Goal: Task Accomplishment & Management: Manage account settings

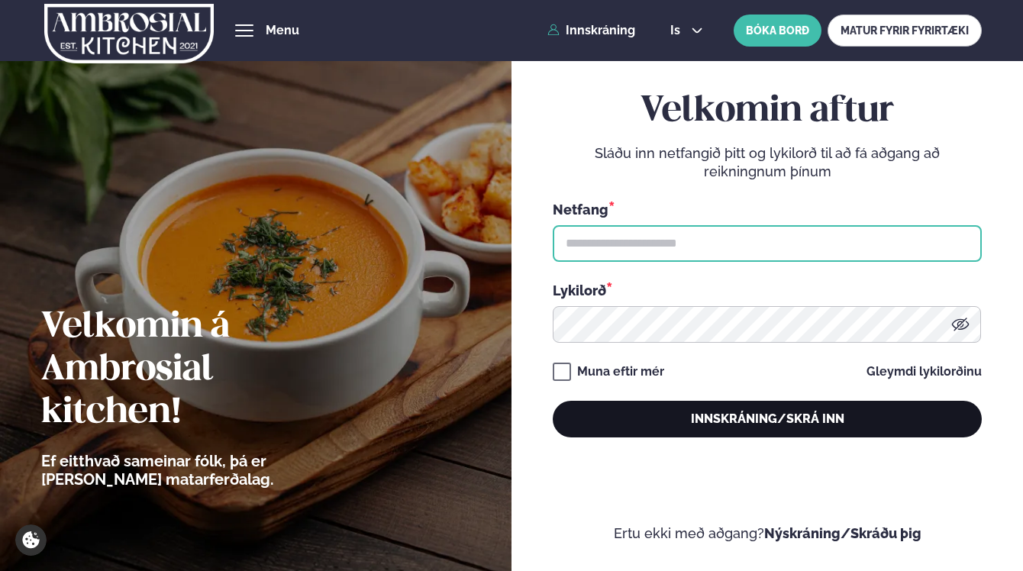
type input "**********"
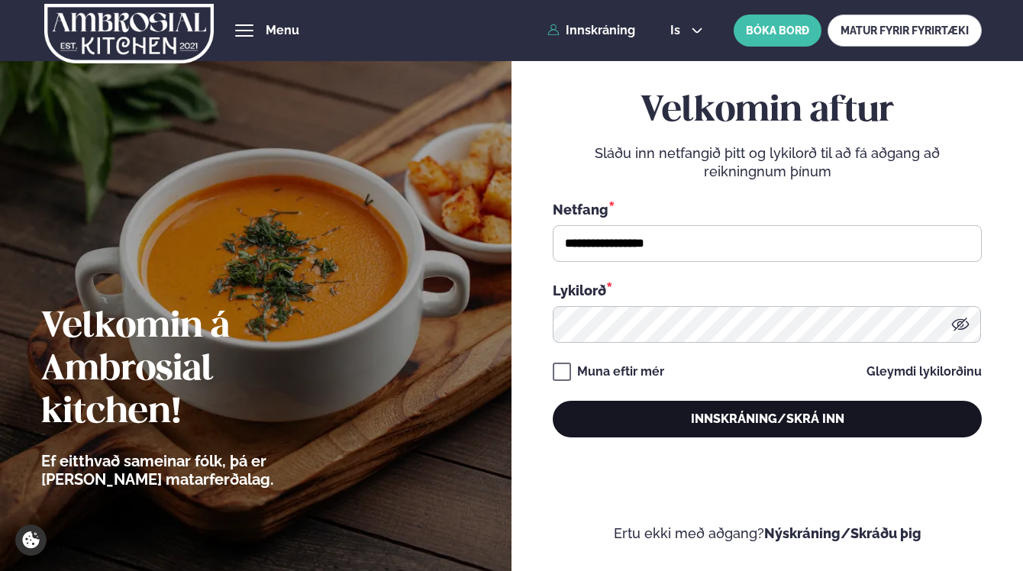
click at [735, 422] on button "Innskráning/Skrá inn" at bounding box center [767, 419] width 429 height 37
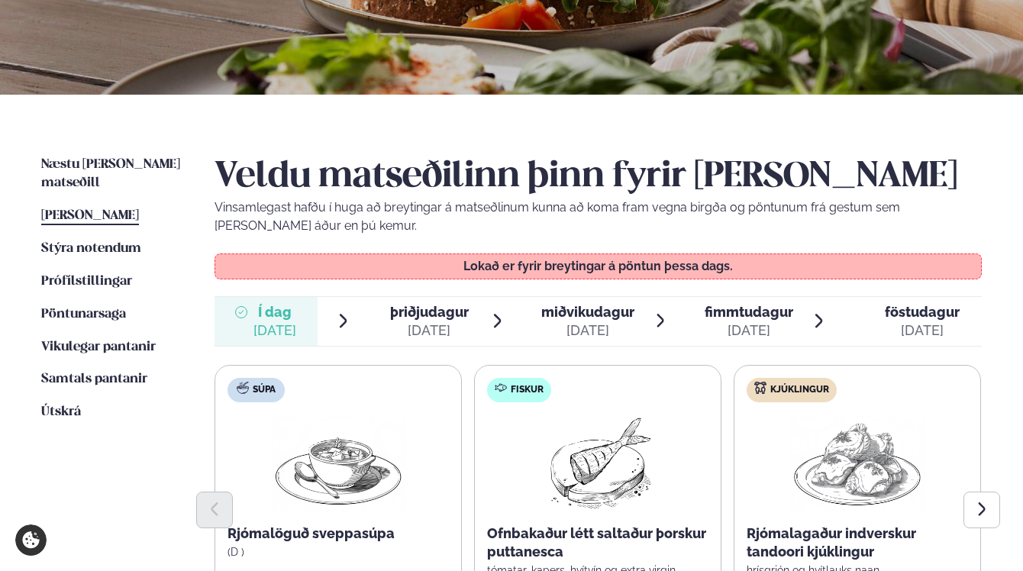
scroll to position [267, 0]
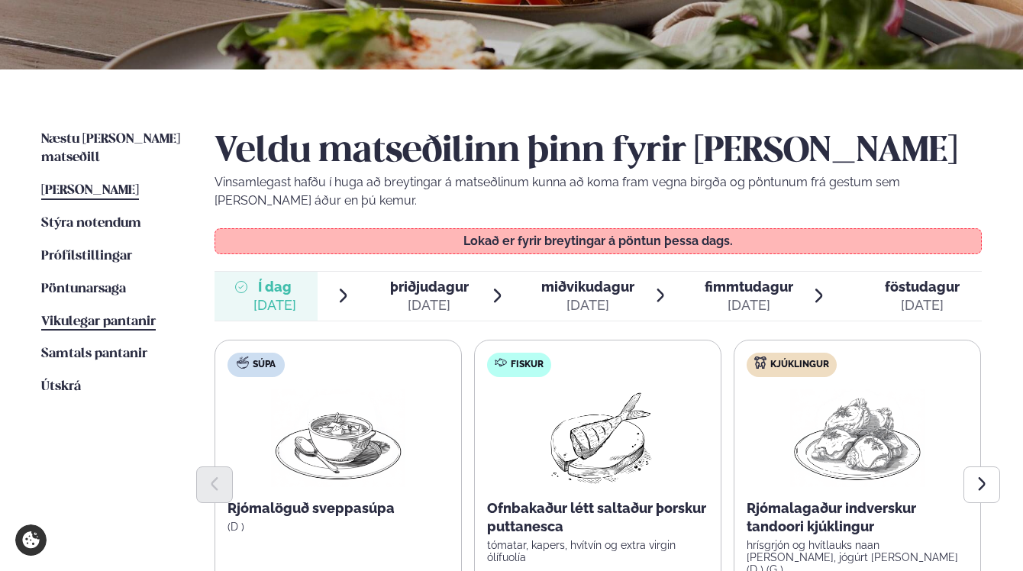
click at [110, 315] on span "Vikulegar pantanir" at bounding box center [98, 321] width 115 height 13
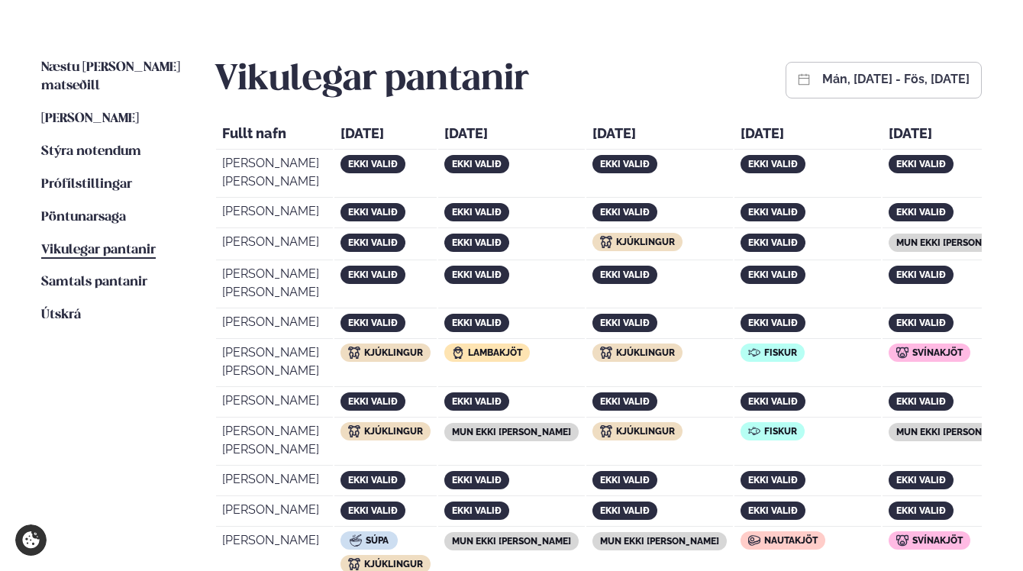
scroll to position [376, 0]
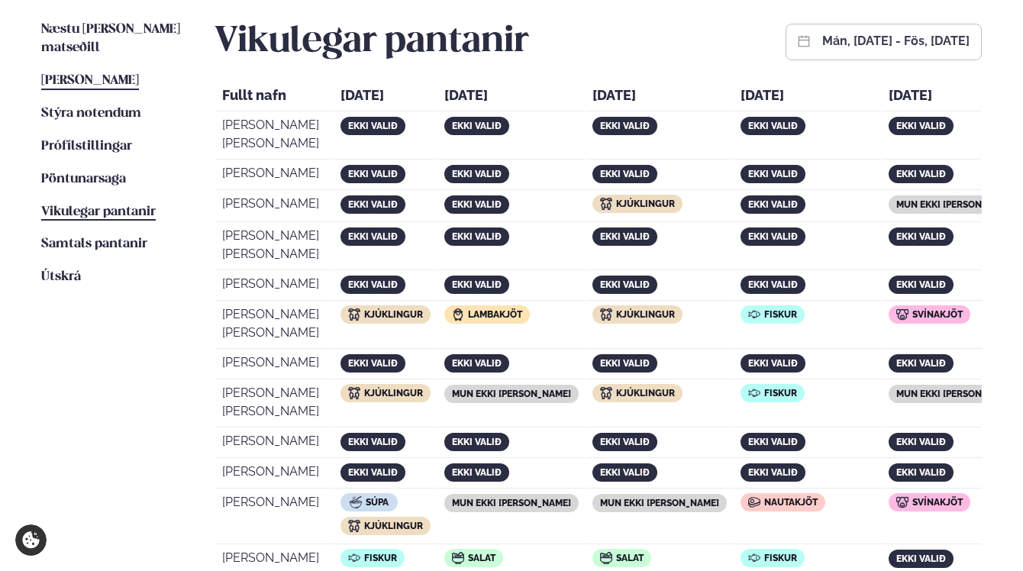
click at [108, 74] on span "[PERSON_NAME]" at bounding box center [90, 80] width 98 height 13
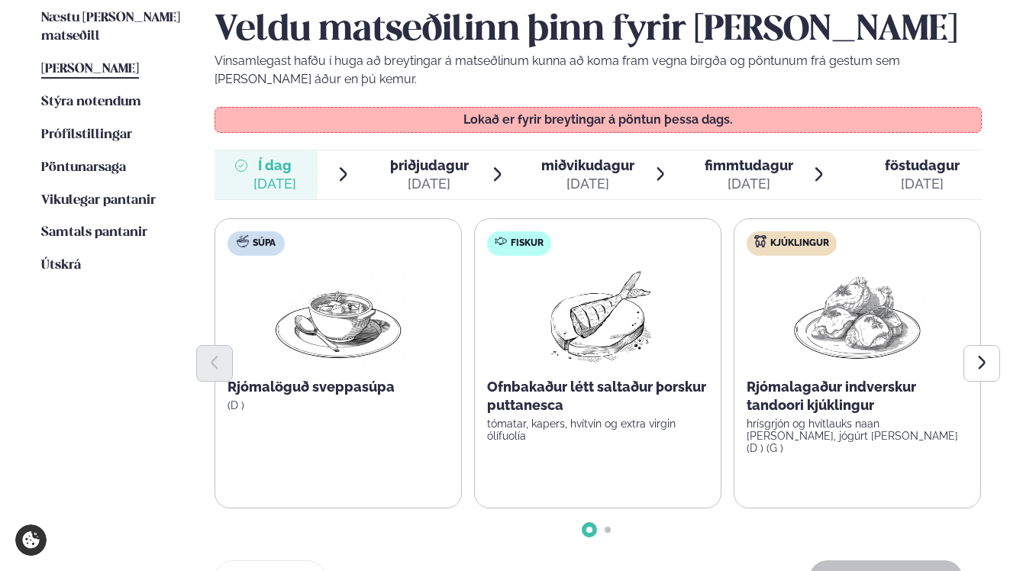
scroll to position [387, 0]
click at [609, 525] on div "Súpa Rjómalöguð sveppasúpa (D ) Fiskur Ofnbakaður létt saltaður þorskur puttane…" at bounding box center [598, 376] width 767 height 315
click at [986, 360] on icon "Next slide" at bounding box center [983, 364] width 18 height 18
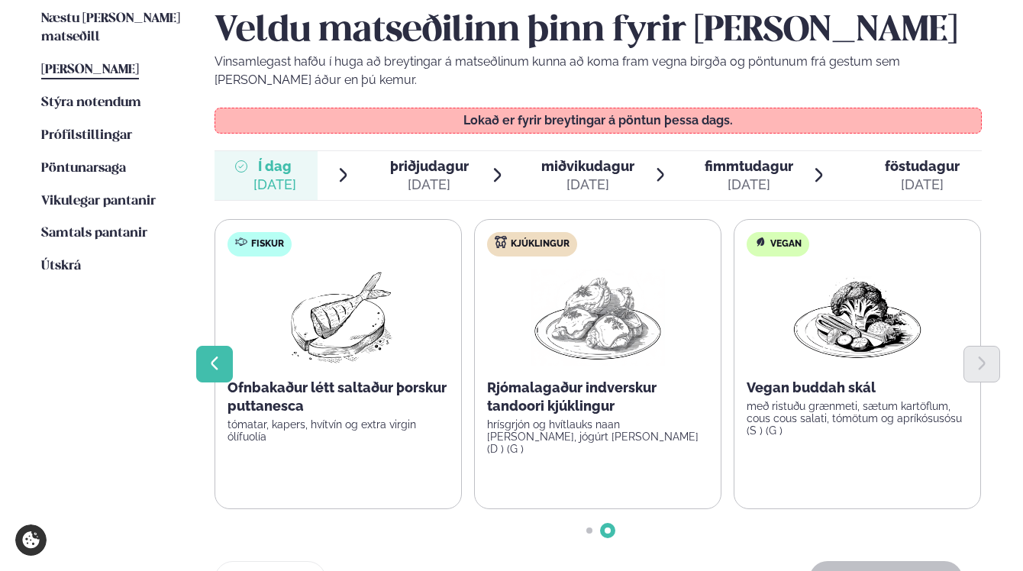
click at [219, 365] on icon "Previous slide" at bounding box center [215, 364] width 18 height 18
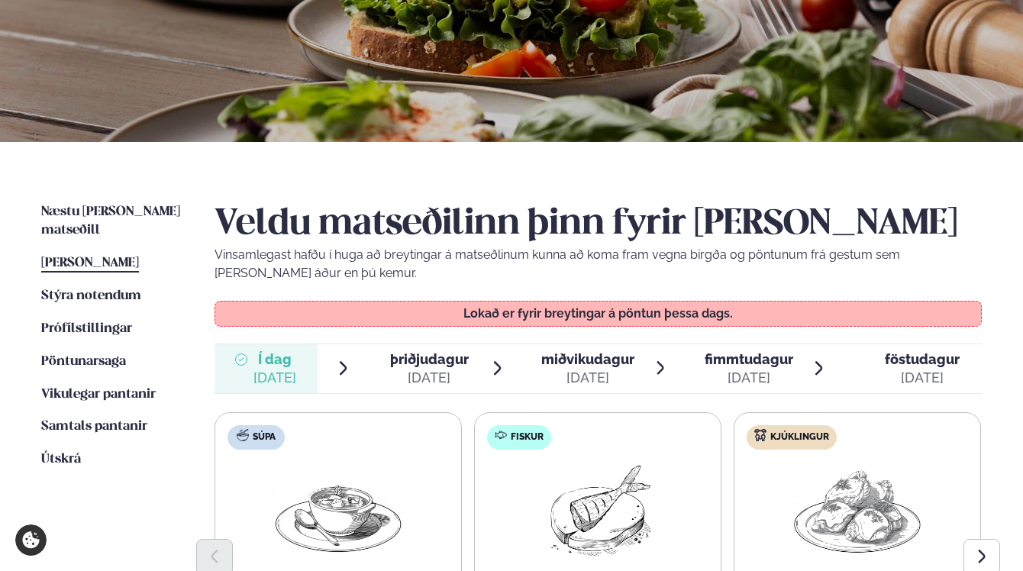
scroll to position [141, 0]
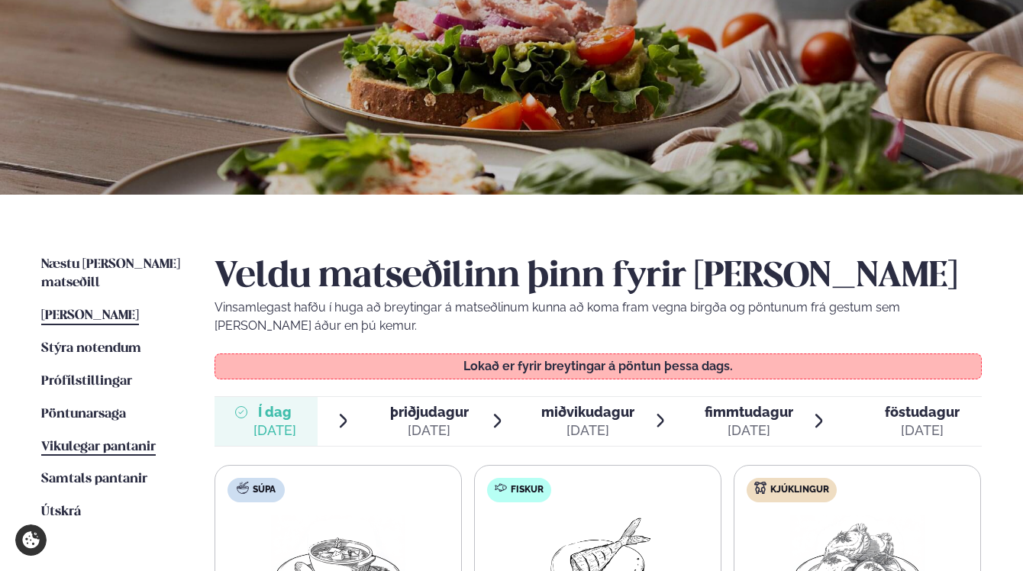
click at [92, 441] on span "Vikulegar pantanir" at bounding box center [98, 447] width 115 height 13
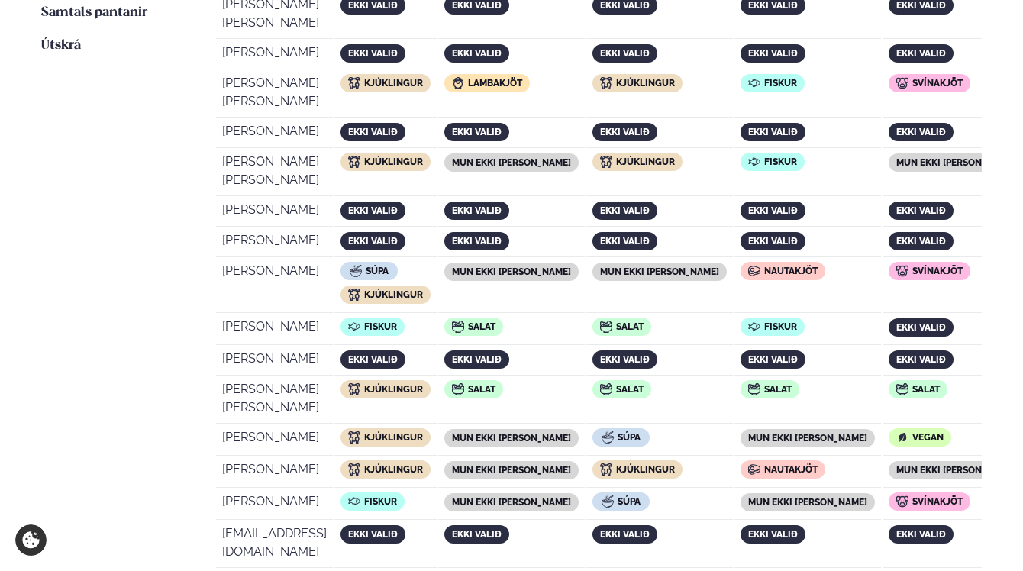
scroll to position [627, 0]
